Goal: Task Accomplishment & Management: Use online tool/utility

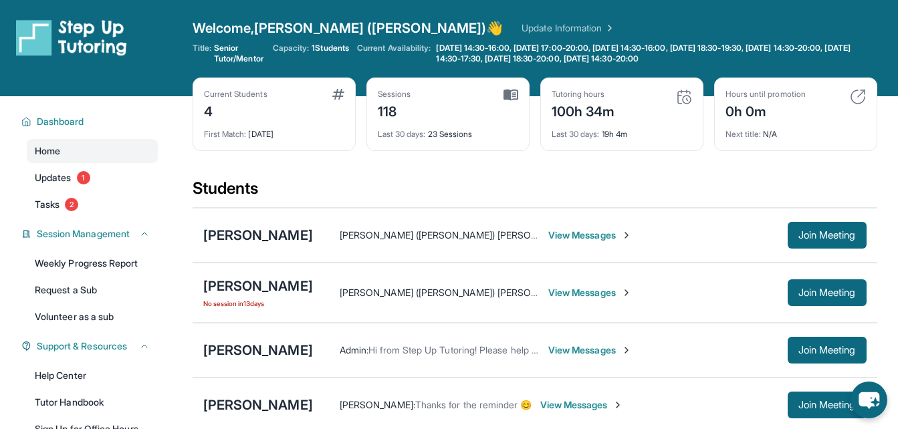
click at [573, 352] on span "View Messages" at bounding box center [590, 350] width 84 height 13
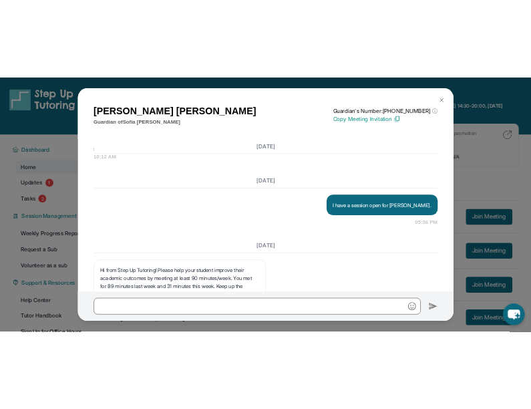
scroll to position [20689, 0]
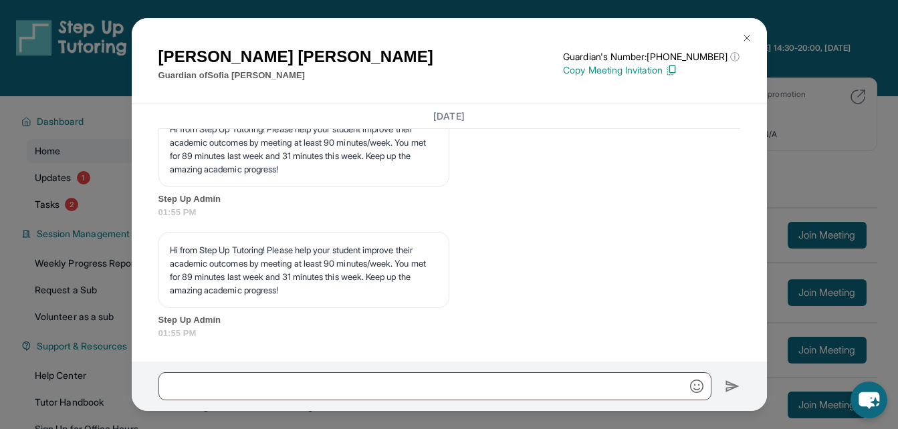
click at [743, 37] on img at bounding box center [746, 38] width 11 height 11
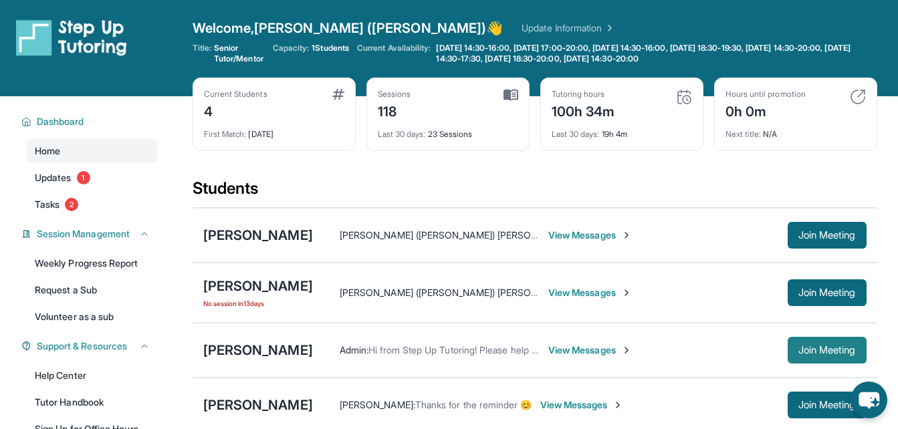
click at [823, 348] on span "Join Meeting" at bounding box center [826, 350] width 57 height 8
click at [799, 343] on button "Join Meeting" at bounding box center [826, 350] width 79 height 27
click at [799, 349] on span "Join Meeting" at bounding box center [826, 350] width 57 height 8
click at [798, 346] on span "Join Meeting" at bounding box center [826, 350] width 57 height 8
